Goal: Obtain resource: Download file/media

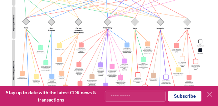
scroll to position [120, 0]
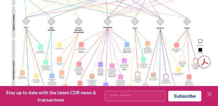
click at [209, 94] on icon at bounding box center [209, 94] width 4 height 4
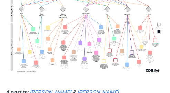
click at [145, 29] on img at bounding box center [85, 20] width 159 height 113
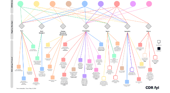
click at [126, 44] on img at bounding box center [85, 37] width 159 height 113
click at [149, 50] on img at bounding box center [85, 37] width 159 height 113
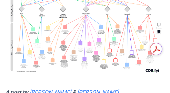
drag, startPoint x: 33, startPoint y: 46, endPoint x: 49, endPoint y: 15, distance: 34.6
click at [33, 46] on img at bounding box center [85, 20] width 159 height 113
click at [48, 70] on img at bounding box center [85, 20] width 159 height 113
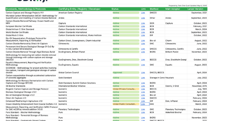
scroll to position [1008, 0]
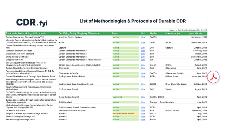
click at [197, 75] on img at bounding box center [106, 91] width 201 height 156
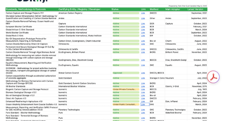
scroll to position [1053, 0]
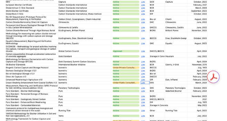
click at [218, 24] on article "[DATE] Standards, Methodologies, and Protocols of Durable Carbon Removal A post…" at bounding box center [113, 118] width 227 height 2295
click at [18, 53] on img at bounding box center [106, 46] width 201 height 156
click at [182, 55] on img at bounding box center [106, 46] width 201 height 156
click at [221, 49] on article "[DATE] Standards, Methodologies, and Protocols of Durable Carbon Removal A post…" at bounding box center [113, 118] width 227 height 2295
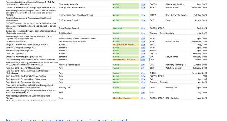
click at [193, 51] on img at bounding box center [106, 23] width 201 height 156
click at [202, 54] on img at bounding box center [106, 23] width 201 height 156
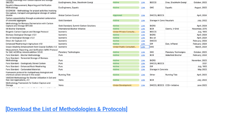
scroll to position [1099, 0]
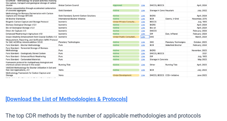
click at [200, 46] on img at bounding box center [106, 0] width 201 height 156
click at [224, 74] on div "Get summaries and key insights using AI Assistant powered by Adobe Acrobat" at bounding box center [217, 77] width 20 height 12
drag, startPoint x: 148, startPoint y: 46, endPoint x: 119, endPoint y: 49, distance: 28.4
click at [147, 46] on img at bounding box center [106, 0] width 201 height 156
click at [154, 63] on img at bounding box center [106, 0] width 201 height 156
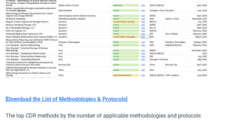
click at [164, 74] on img at bounding box center [106, 0] width 201 height 156
click at [121, 50] on img at bounding box center [106, 0] width 201 height 156
click at [117, 64] on img at bounding box center [106, 0] width 201 height 156
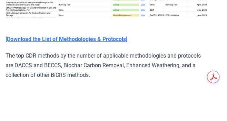
scroll to position [1168, 0]
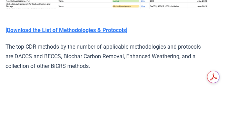
click at [69, 33] on strong "[Download the List of Methodologies & Protocols]" at bounding box center [67, 30] width 122 height 7
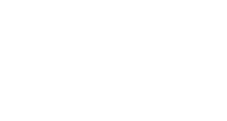
scroll to position [1260, 0]
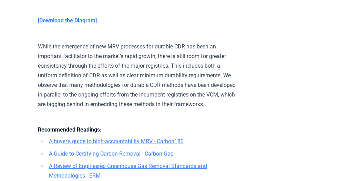
scroll to position [1948, 0]
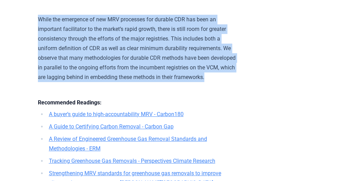
drag, startPoint x: 29, startPoint y: 29, endPoint x: 197, endPoint y: 108, distance: 185.7
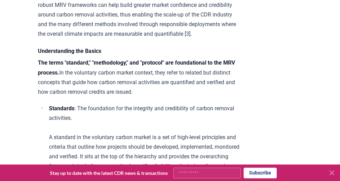
scroll to position [298, 0]
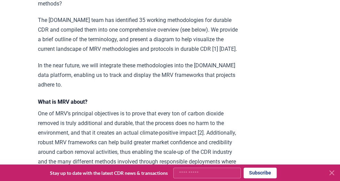
drag, startPoint x: 333, startPoint y: 61, endPoint x: 331, endPoint y: 55, distance: 5.7
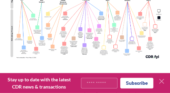
scroll to position [138, 0]
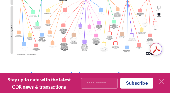
click at [163, 81] on icon at bounding box center [161, 81] width 8 height 8
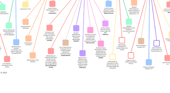
scroll to position [140, 0]
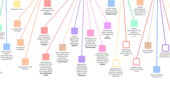
click at [132, 38] on img at bounding box center [85, 0] width 159 height 113
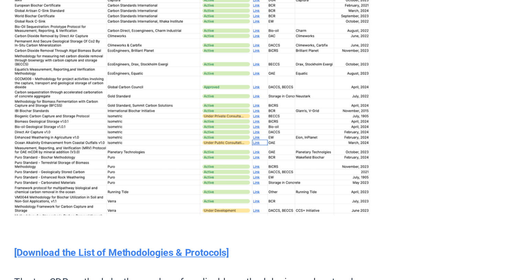
scroll to position [939, 0]
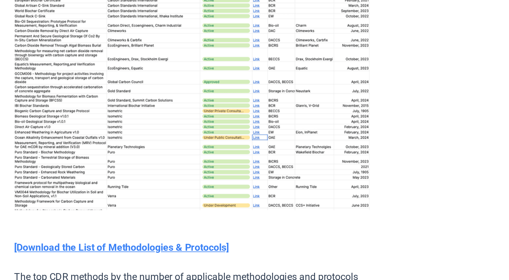
click at [339, 181] on article "[DATE] Standards, Methodologies, and Protocols of Durable Carbon Removal A post…" at bounding box center [255, 234] width 264 height 2299
